Goal: Navigation & Orientation: Find specific page/section

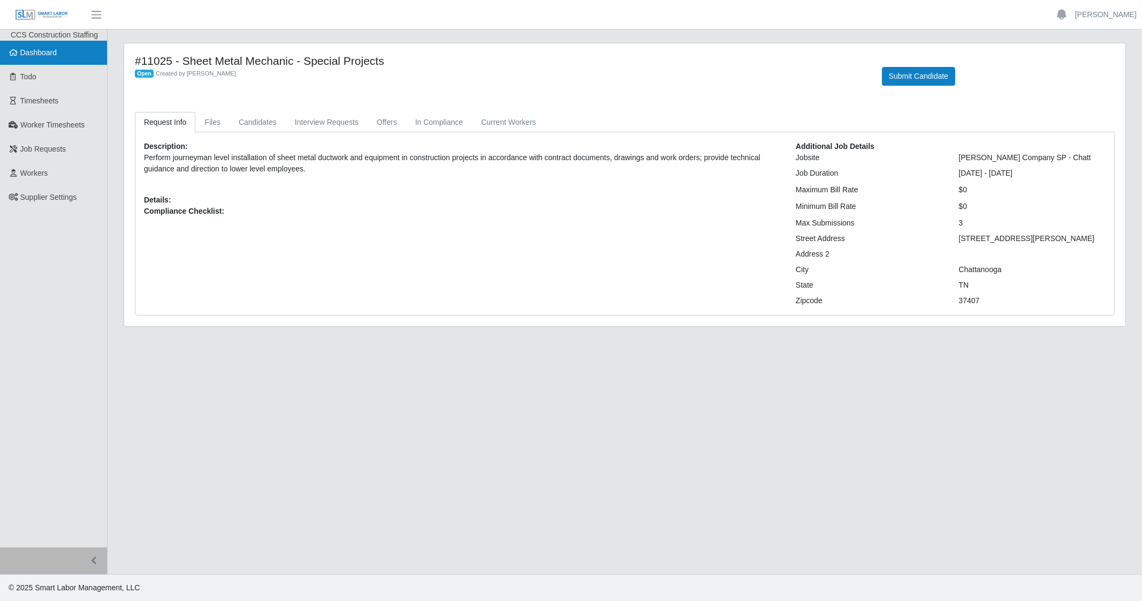
click at [61, 50] on link "Dashboard" at bounding box center [53, 53] width 107 height 24
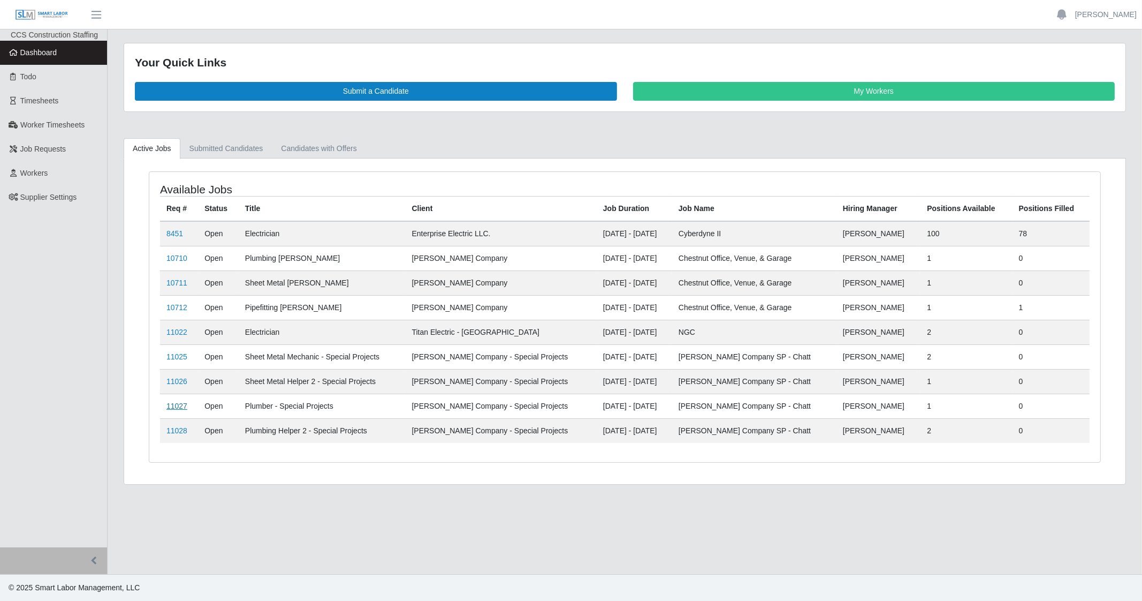
click at [180, 401] on link "11027" at bounding box center [176, 405] width 21 height 9
